Goal: Information Seeking & Learning: Learn about a topic

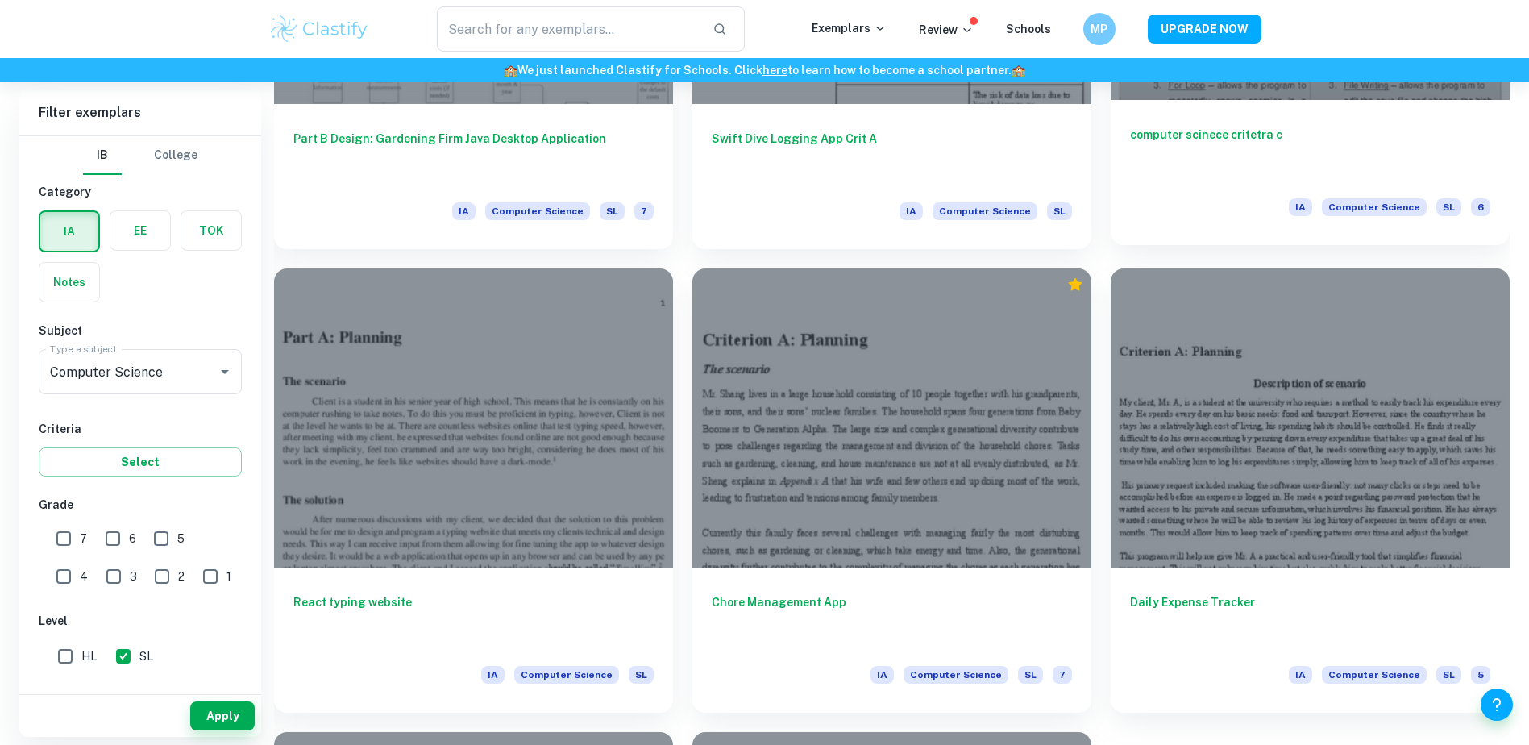
scroll to position [2480, 0]
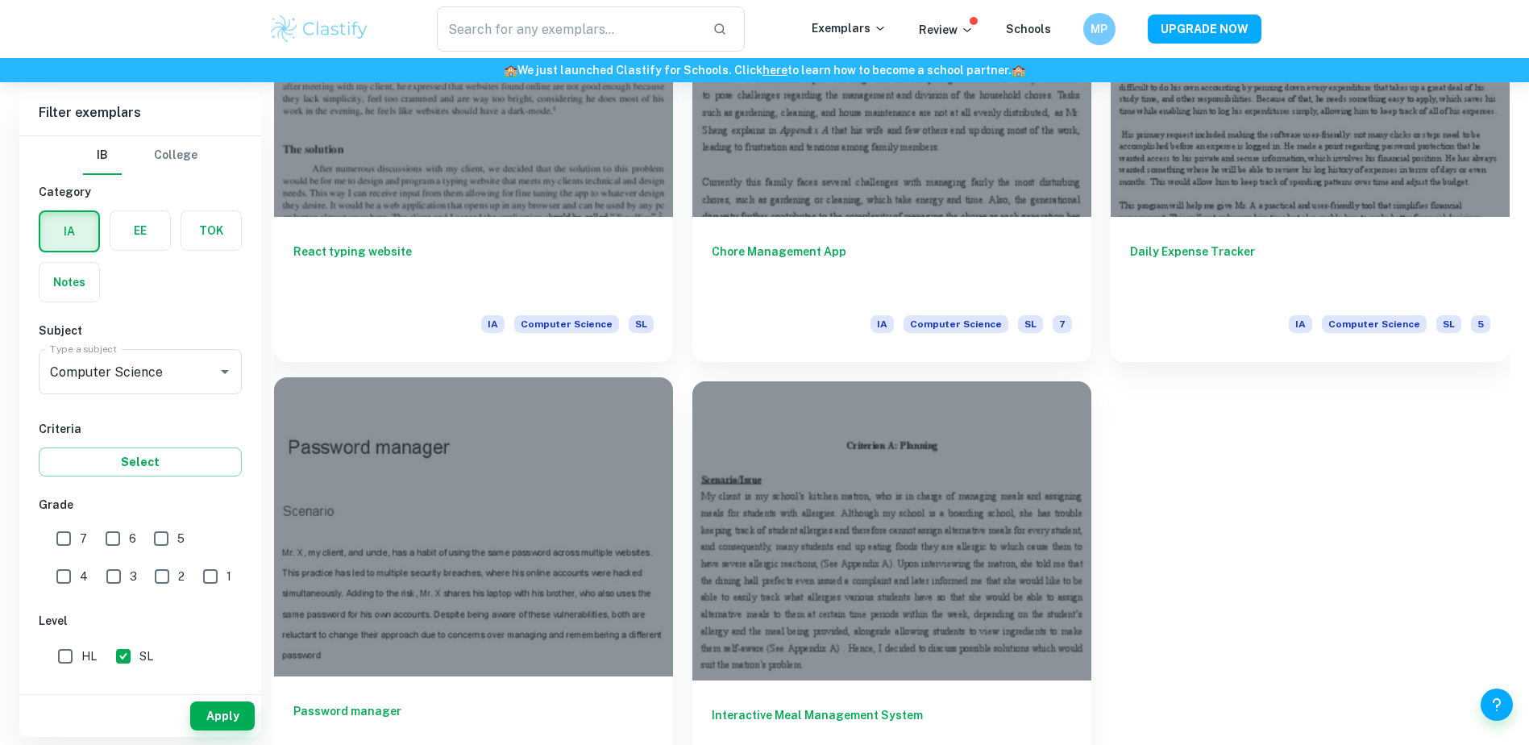
click at [500, 552] on div at bounding box center [473, 526] width 399 height 299
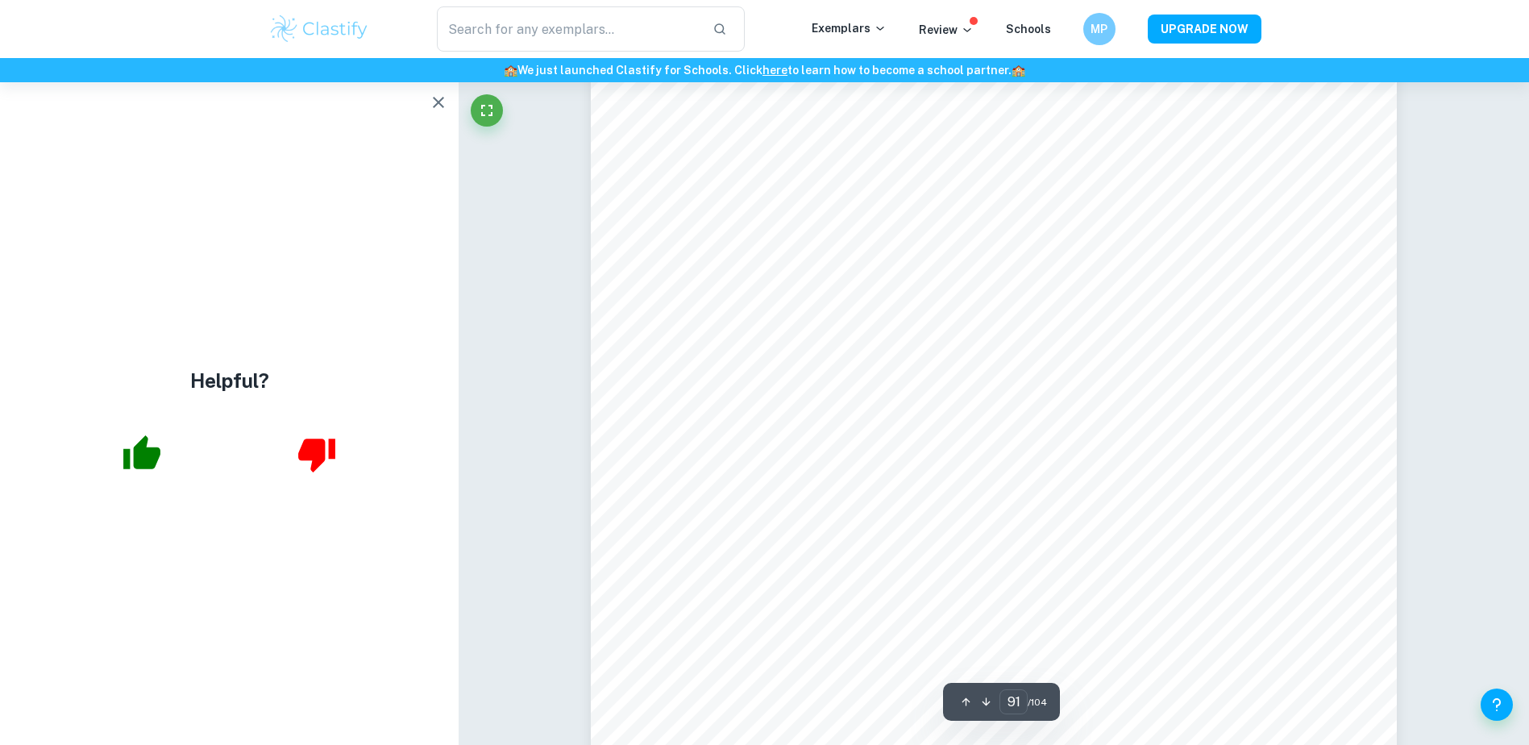
scroll to position [104798, 0]
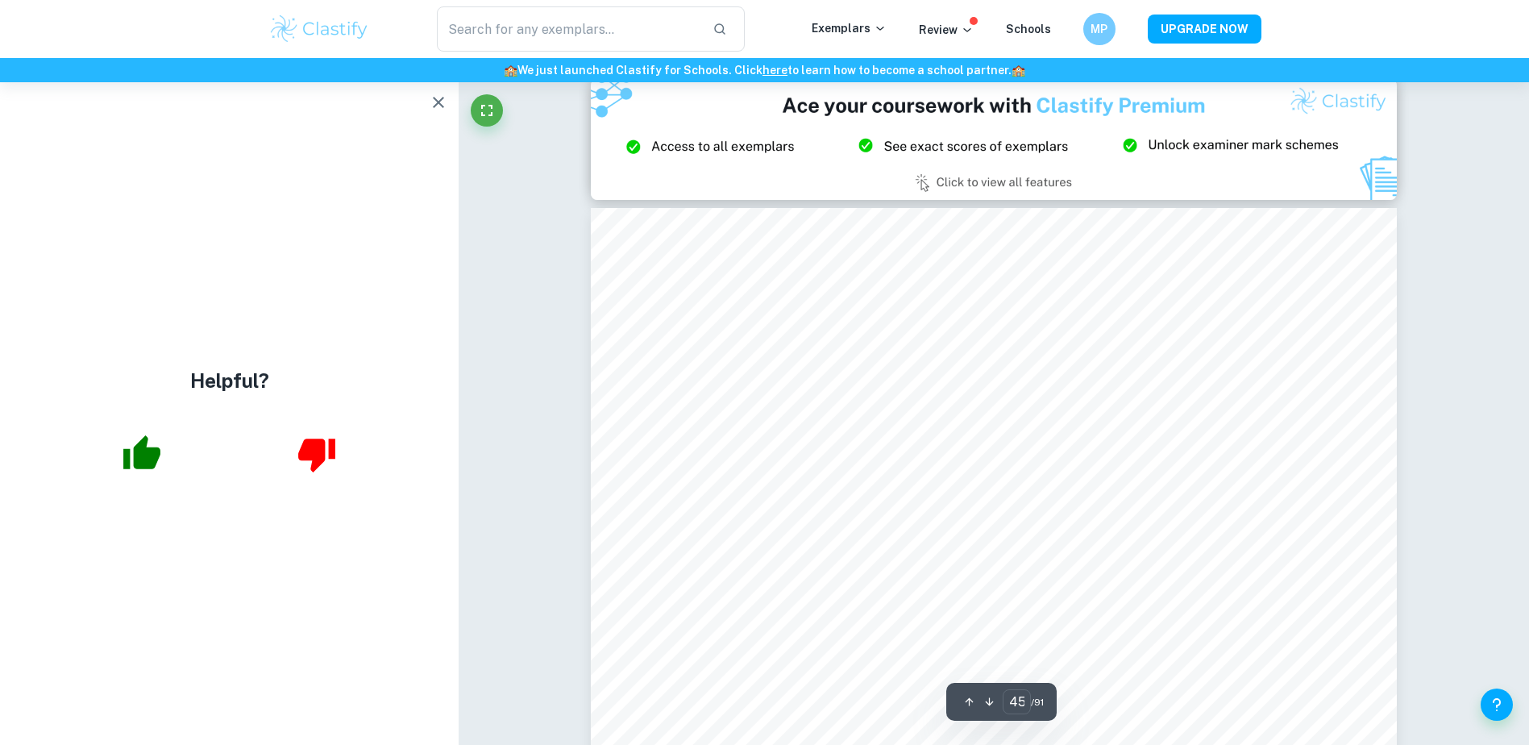
scroll to position [47774, 0]
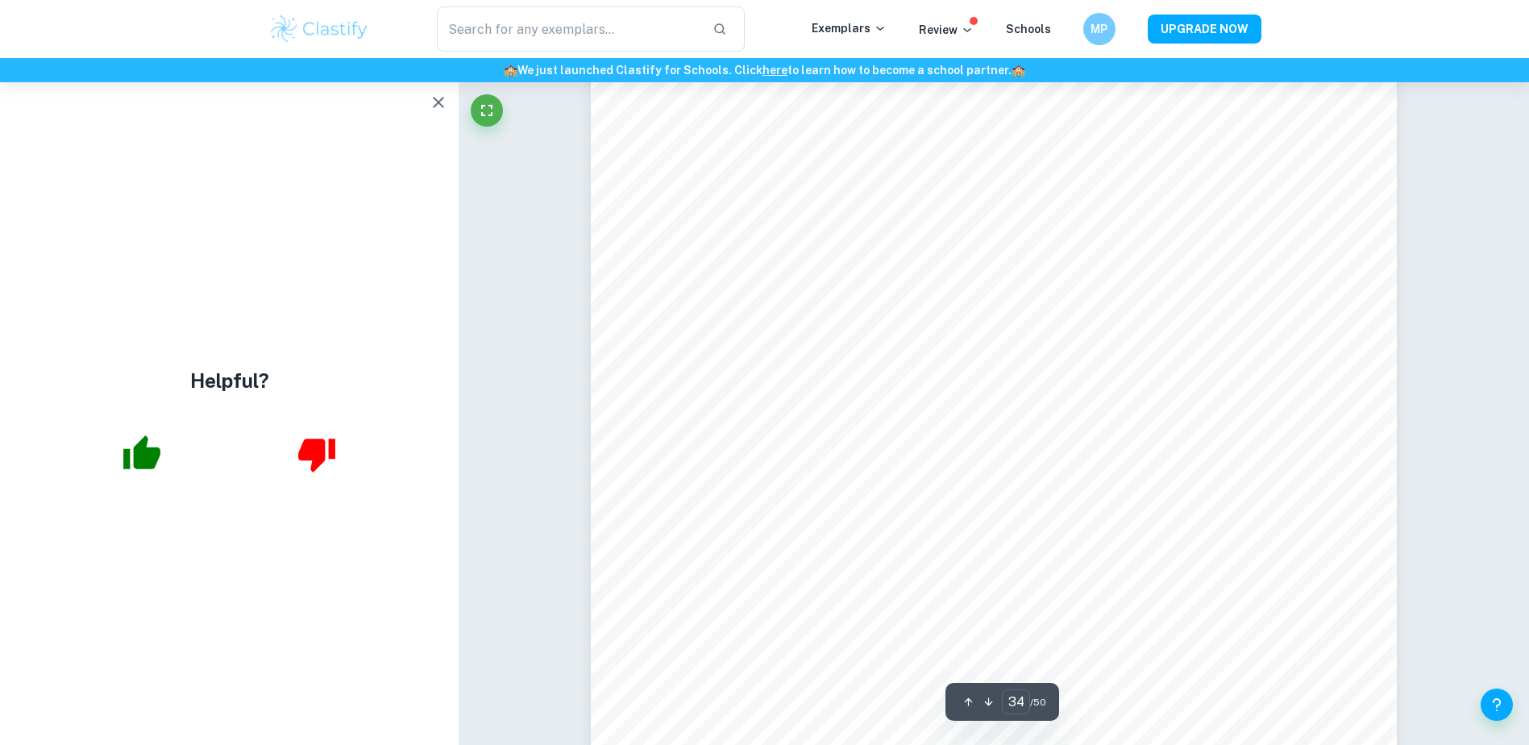
scroll to position [35943, 0]
